Goal: Task Accomplishment & Management: Manage account settings

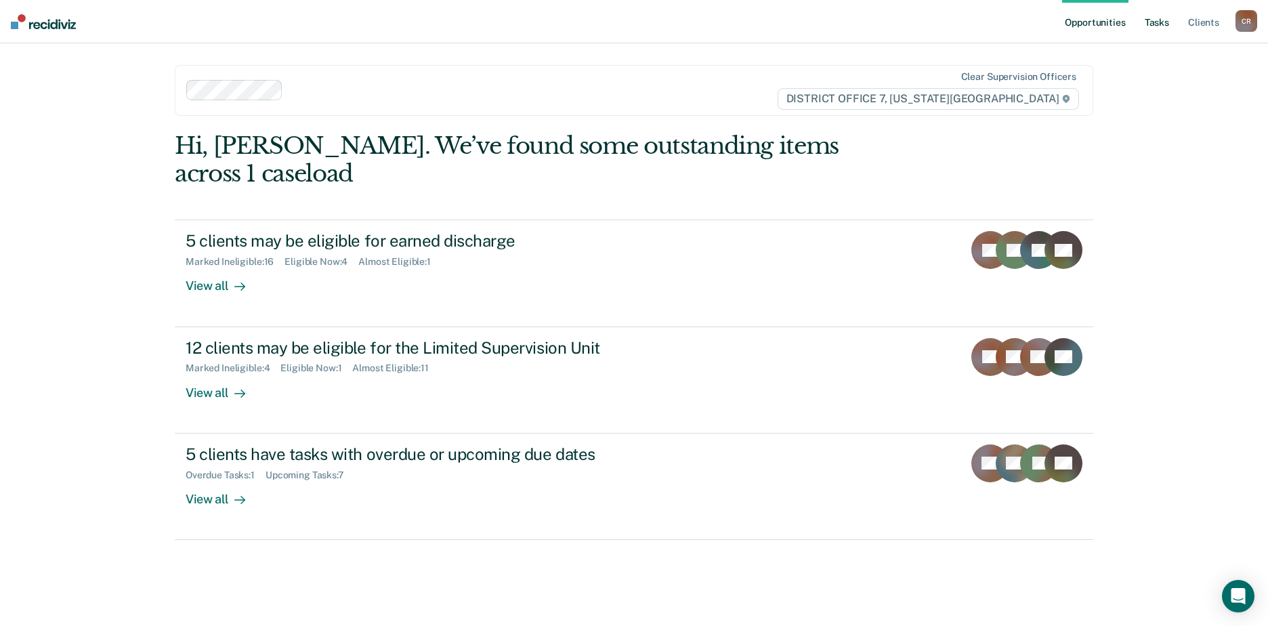
click at [1161, 24] on link "Tasks" at bounding box center [1157, 21] width 30 height 43
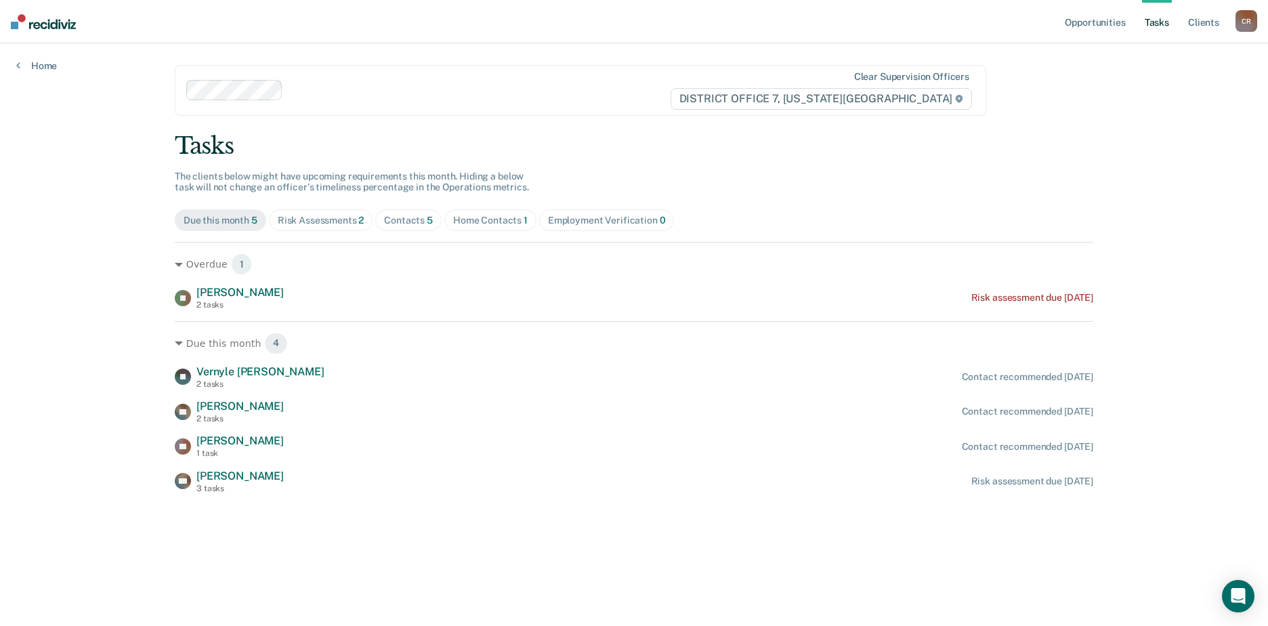
click at [326, 221] on div "Risk Assessments 2" at bounding box center [321, 221] width 87 height 12
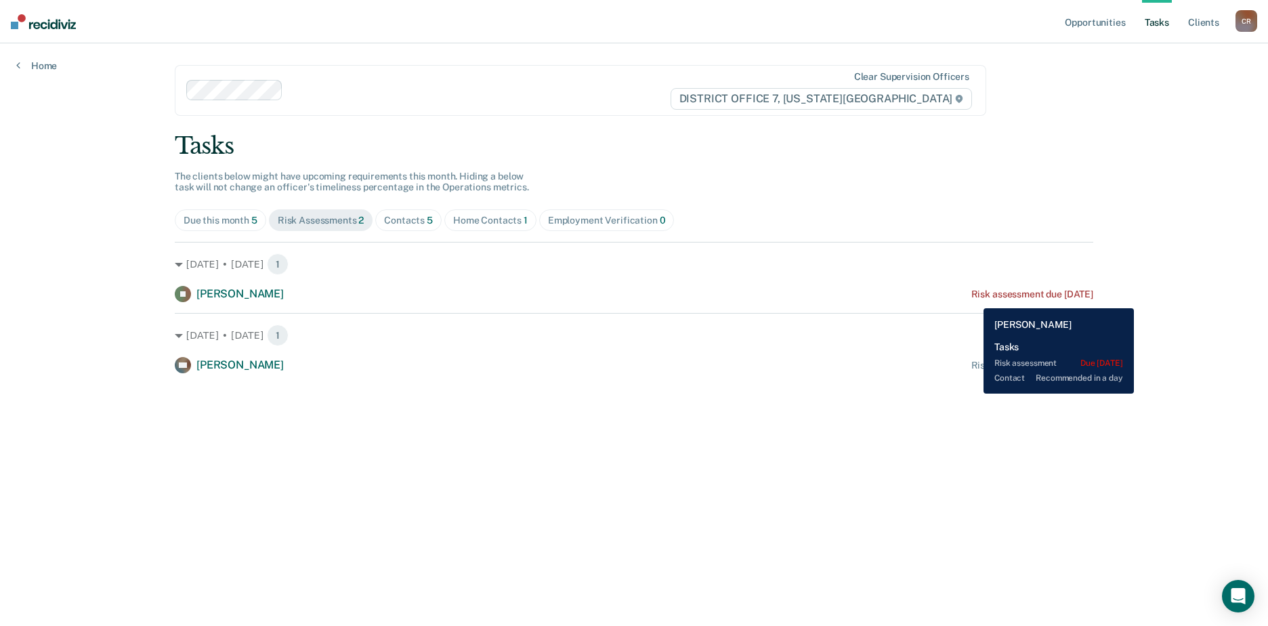
click at [973, 298] on div "Risk assessment due [DATE]" at bounding box center [1032, 294] width 122 height 12
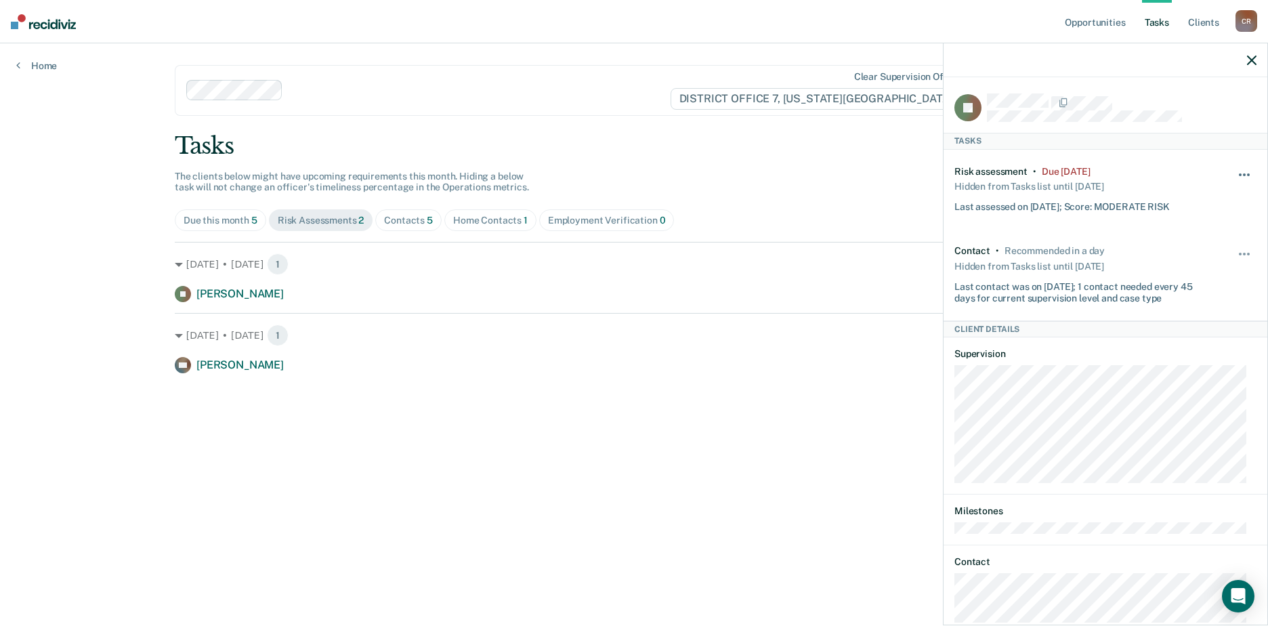
click at [1235, 171] on button "button" at bounding box center [1244, 182] width 23 height 22
click at [1171, 264] on button "30 days" at bounding box center [1208, 261] width 98 height 22
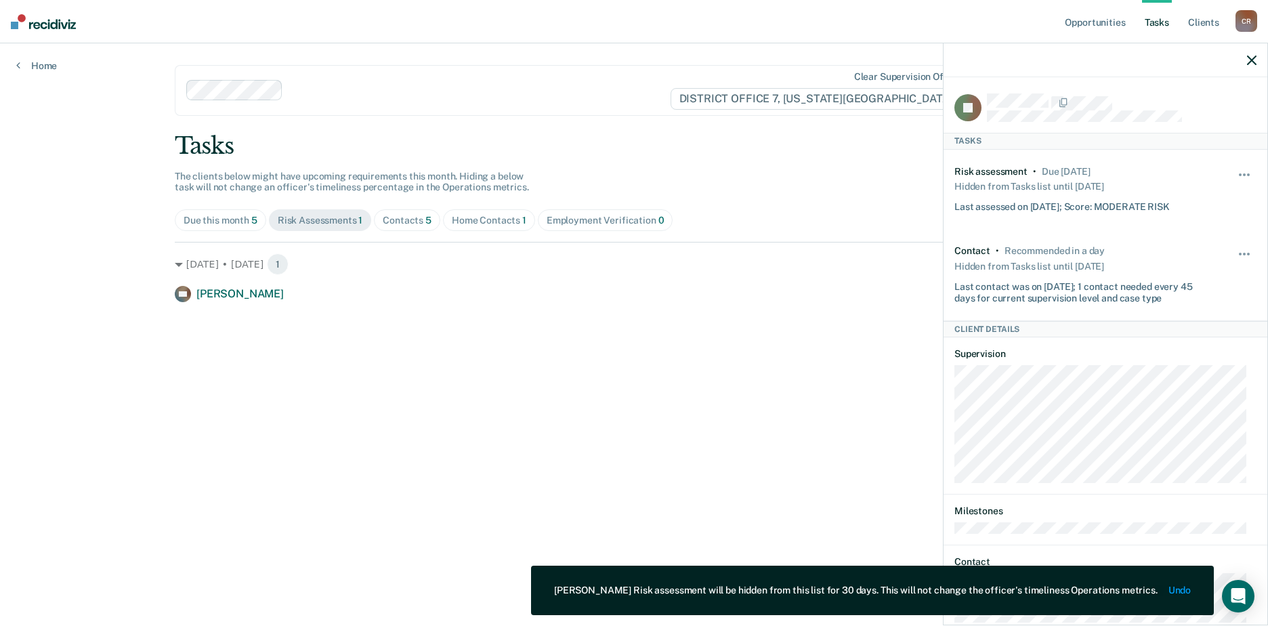
click at [610, 344] on main "Clear supervision officers DISTRICT OFFICE 7, [US_STATE] FALLS Tasks The client…" at bounding box center [633, 318] width 951 height 550
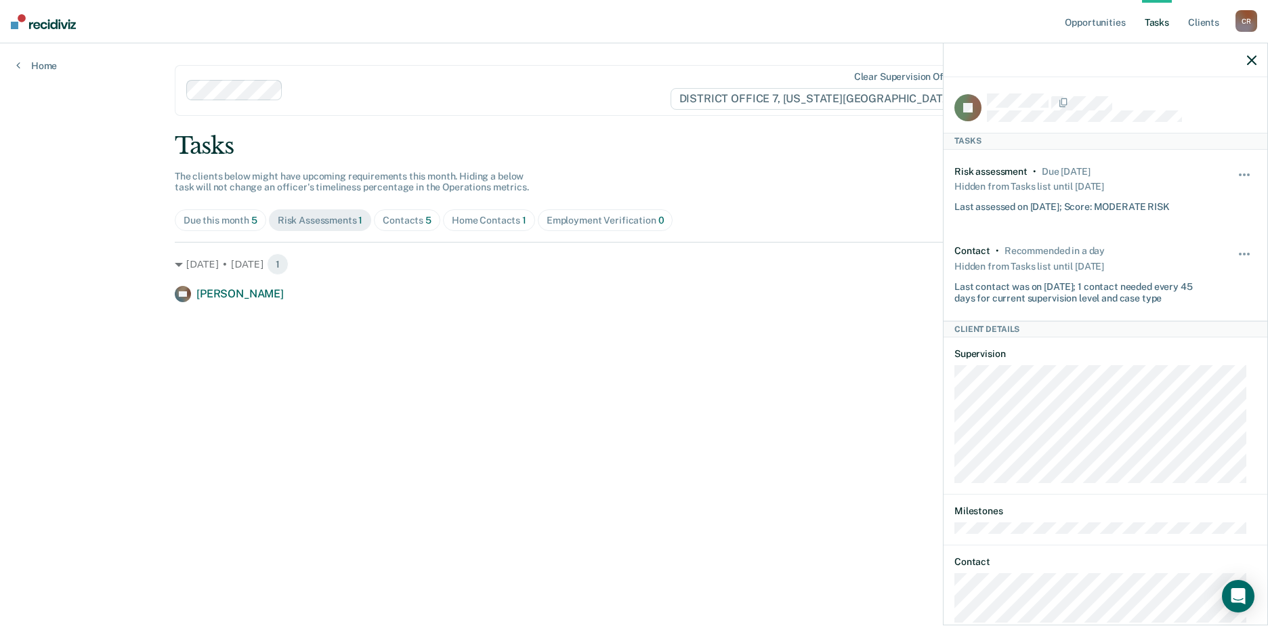
click at [792, 374] on main "Clear supervision officers DISTRICT OFFICE 7, [US_STATE] FALLS Tasks The client…" at bounding box center [633, 318] width 951 height 550
click at [1247, 59] on icon "button" at bounding box center [1251, 60] width 9 height 9
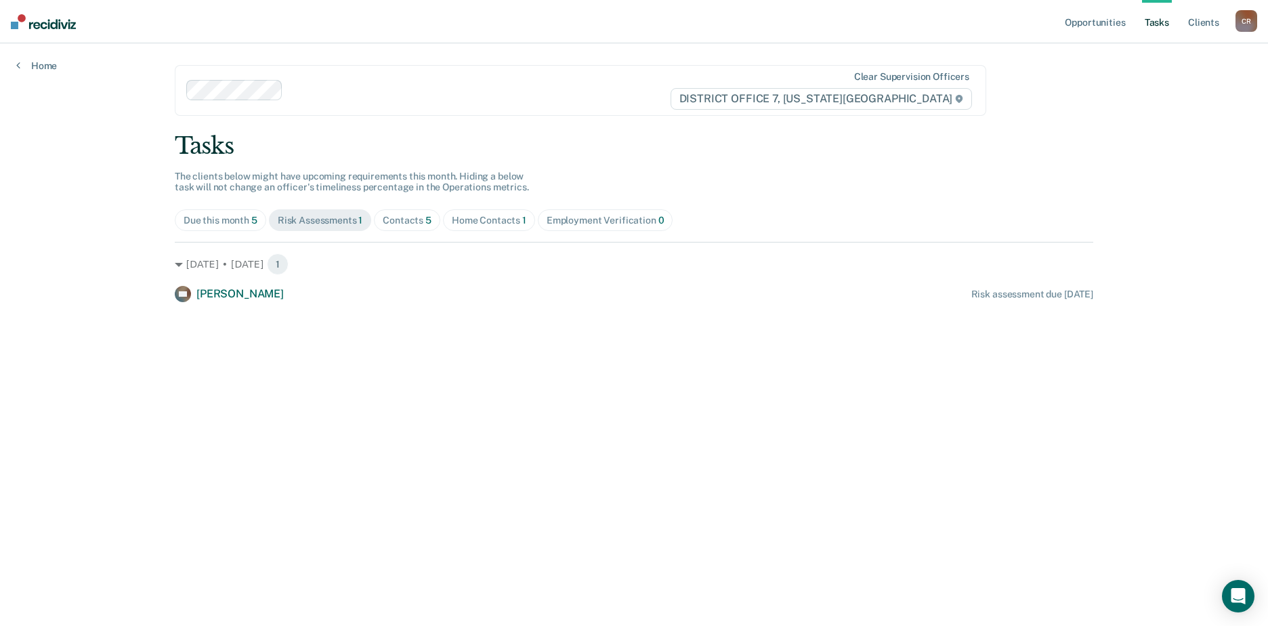
click at [1157, 20] on link "Tasks" at bounding box center [1157, 21] width 30 height 43
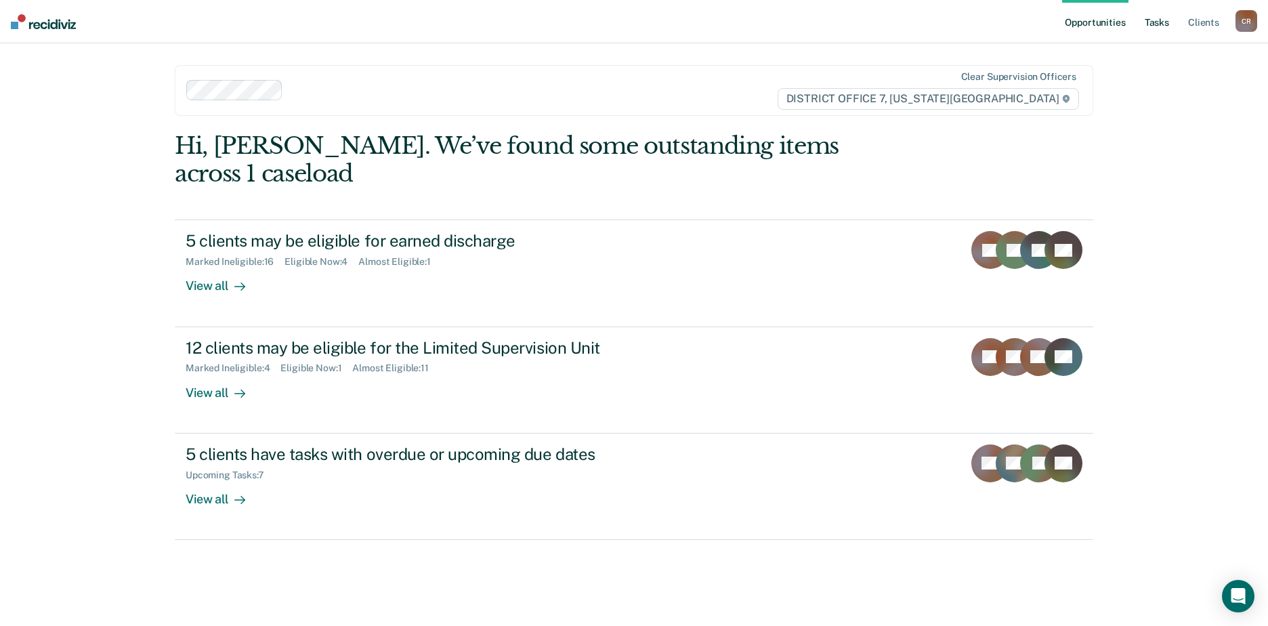
click at [1144, 20] on link "Tasks" at bounding box center [1157, 21] width 30 height 43
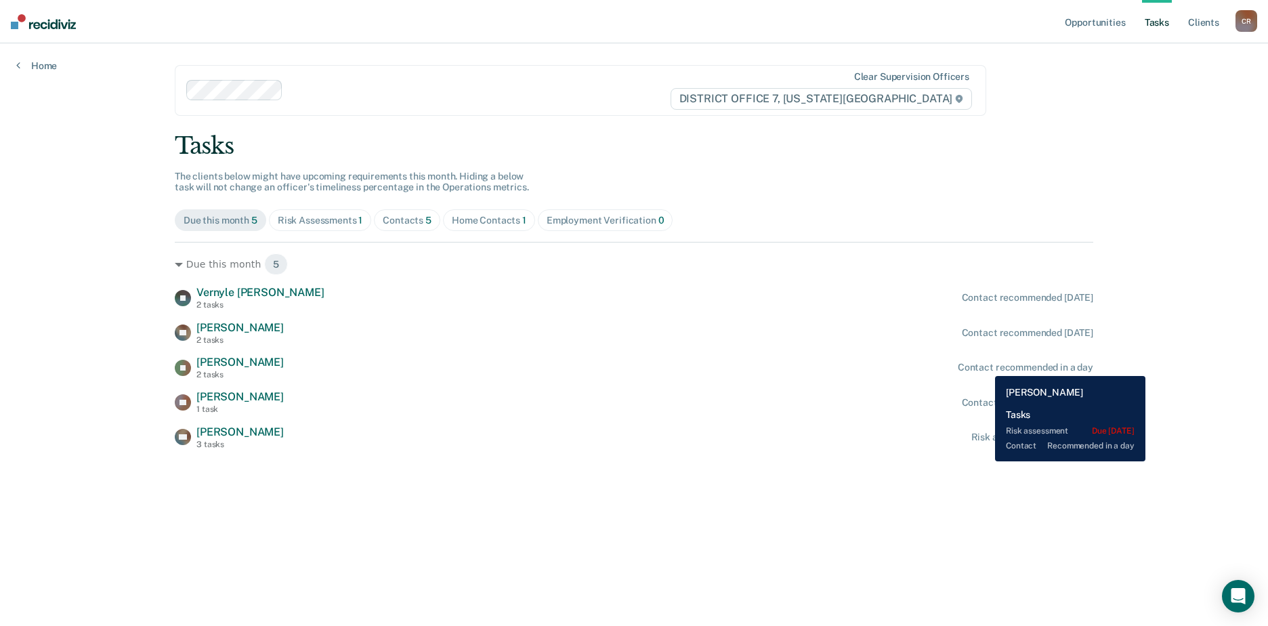
click at [985, 366] on div "Contact recommended in a day" at bounding box center [1024, 368] width 135 height 12
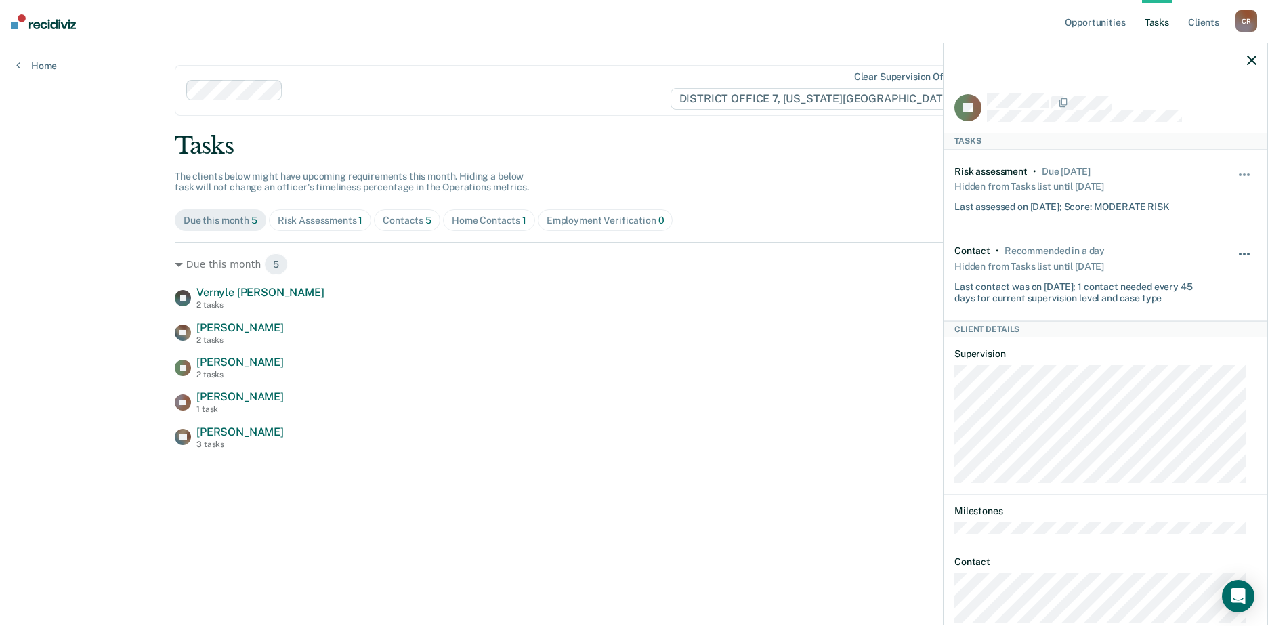
click at [1236, 250] on button "button" at bounding box center [1244, 261] width 23 height 22
click at [1196, 333] on button "30 days" at bounding box center [1208, 341] width 98 height 22
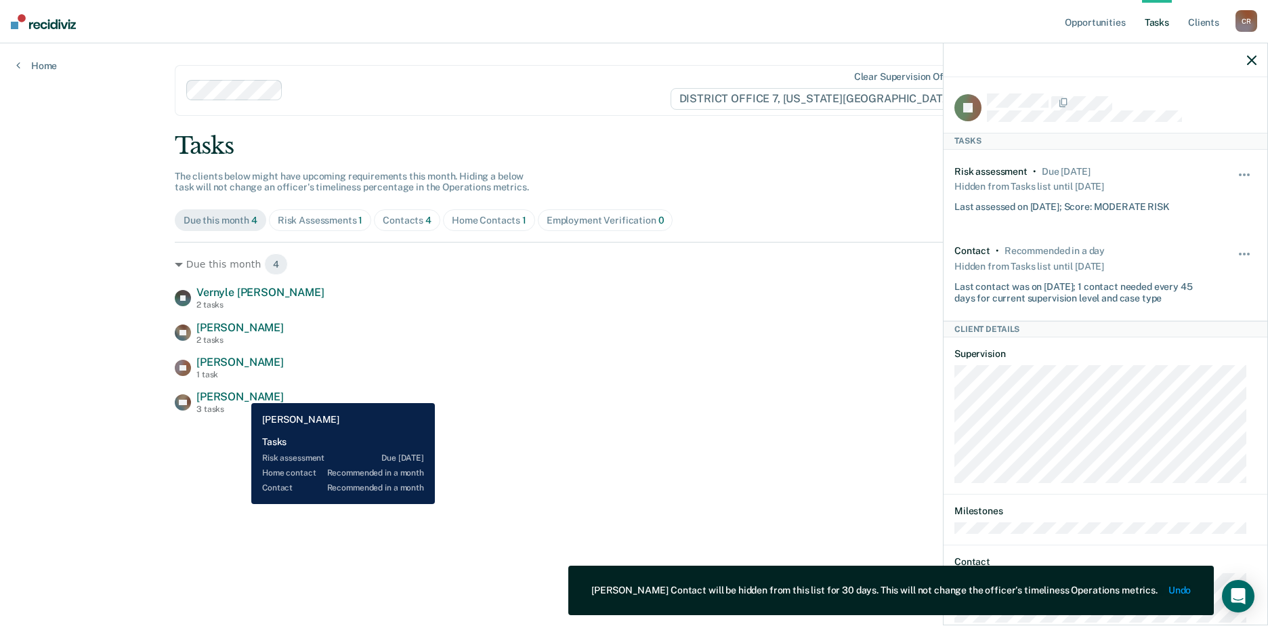
click at [241, 393] on span "[PERSON_NAME]" at bounding box center [239, 396] width 87 height 13
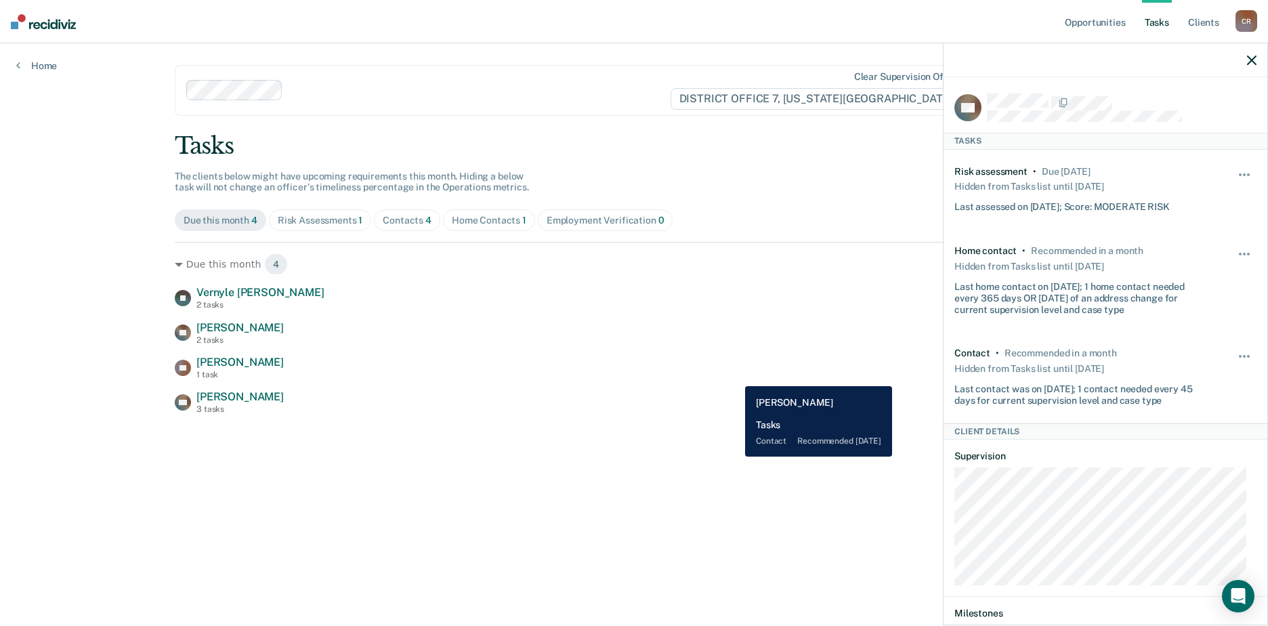
click at [735, 376] on div "AP [PERSON_NAME] 1 task Contact recommended [DATE]" at bounding box center [634, 367] width 918 height 24
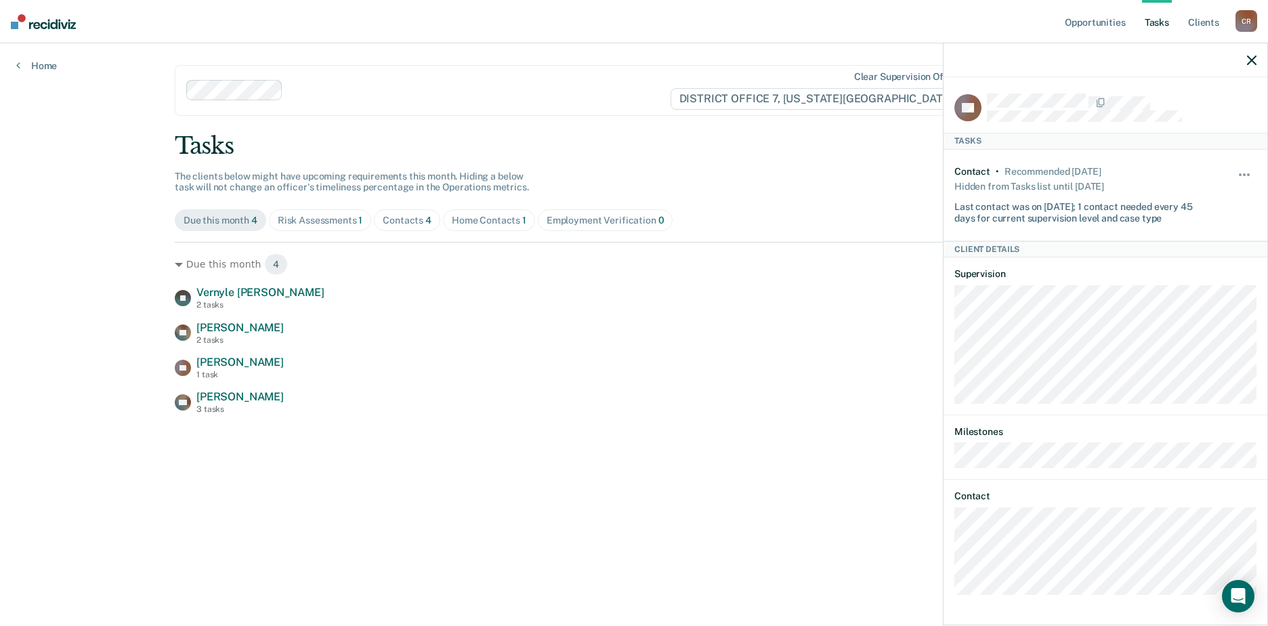
click at [1252, 58] on icon "button" at bounding box center [1251, 60] width 9 height 9
